Goal: Navigation & Orientation: Find specific page/section

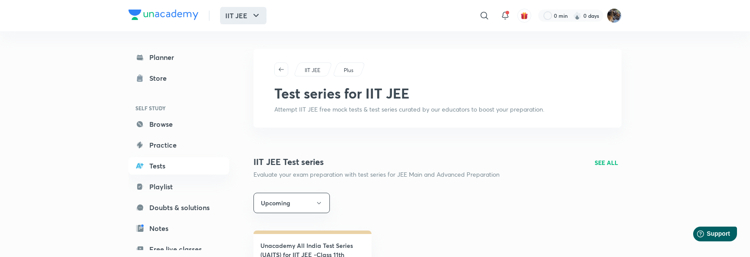
click at [230, 14] on button "IIT JEE" at bounding box center [243, 15] width 46 height 17
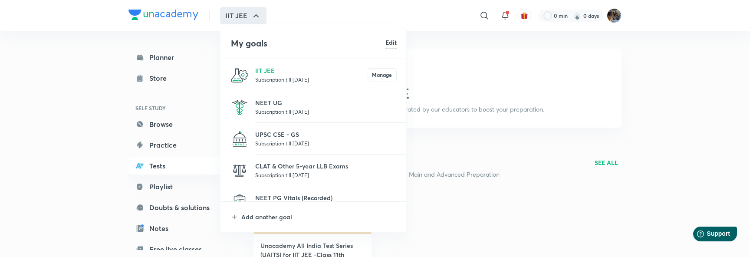
click at [271, 95] on li "NEET UG Subscription till [DATE]" at bounding box center [313, 107] width 187 height 32
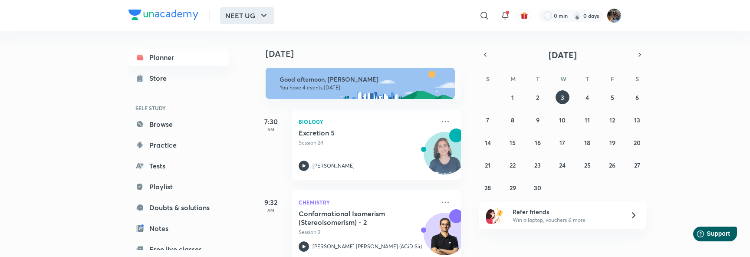
click at [255, 16] on button "NEET UG" at bounding box center [247, 15] width 54 height 17
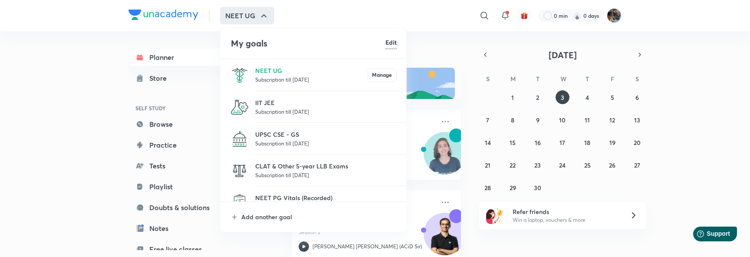
click at [262, 117] on li "IIT JEE Subscription till [DATE]" at bounding box center [313, 107] width 187 height 32
